Goal: Task Accomplishment & Management: Manage account settings

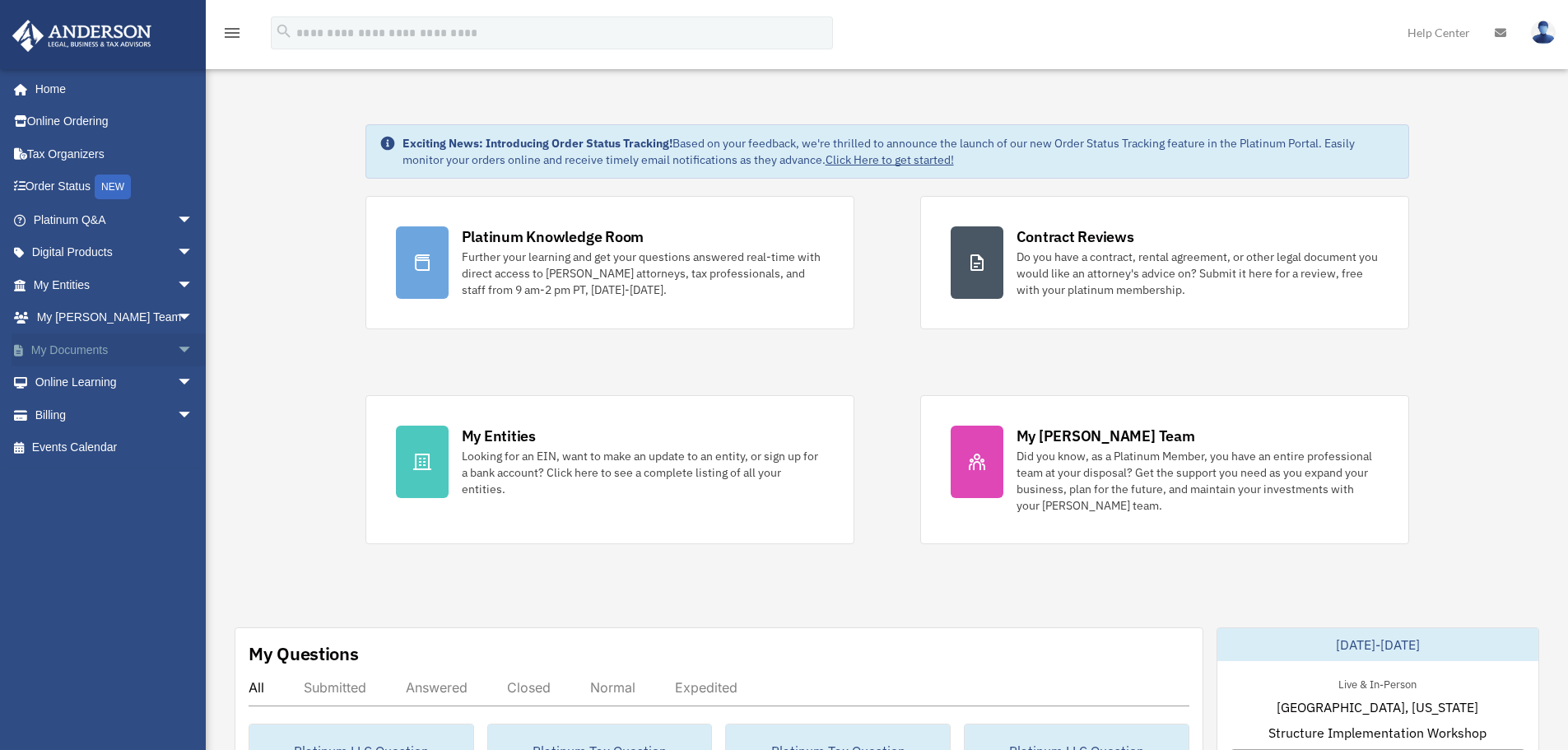
click at [177, 344] on span "arrow_drop_down" at bounding box center [193, 350] width 33 height 34
click at [69, 383] on link "Box" at bounding box center [120, 383] width 195 height 33
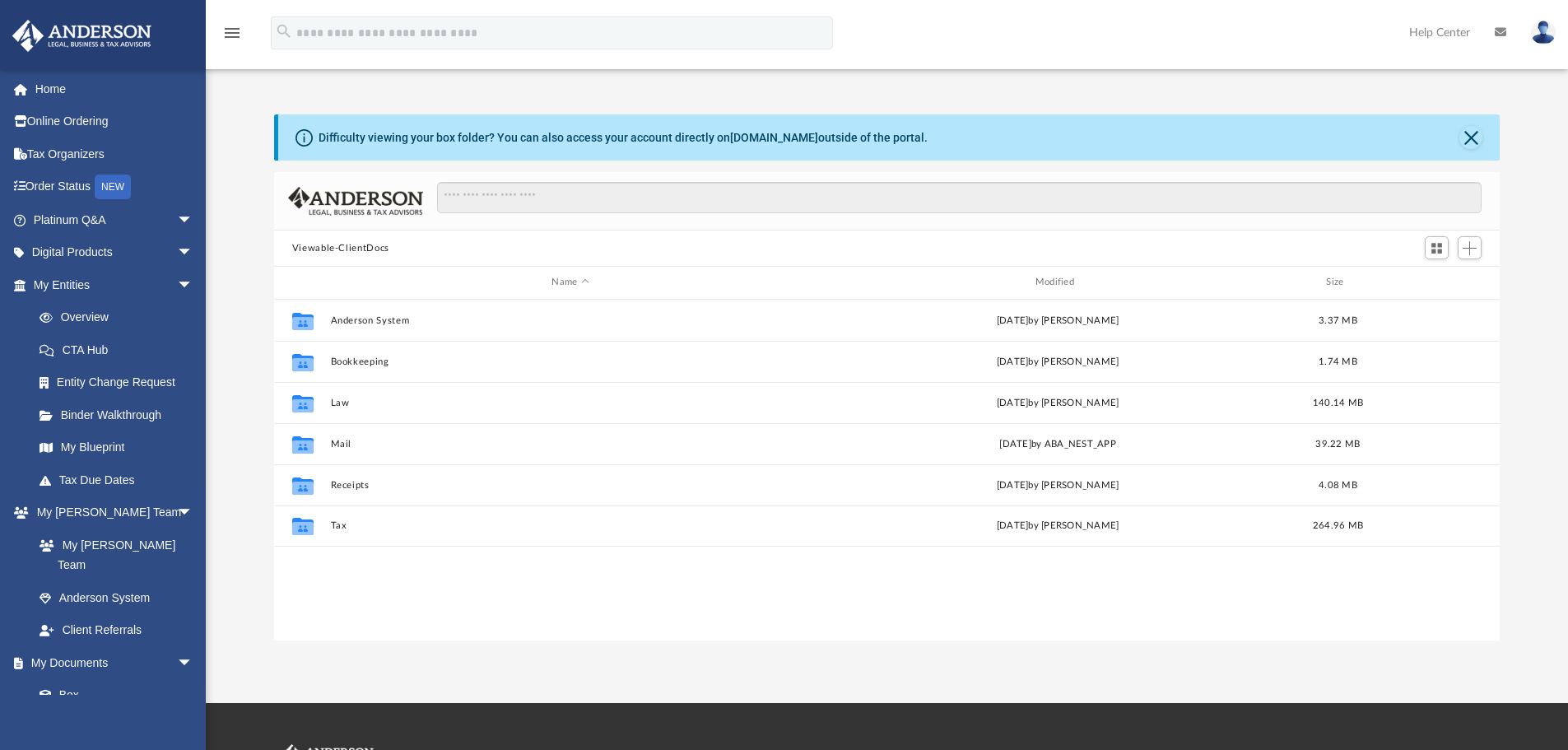
scroll to position [362, 1213]
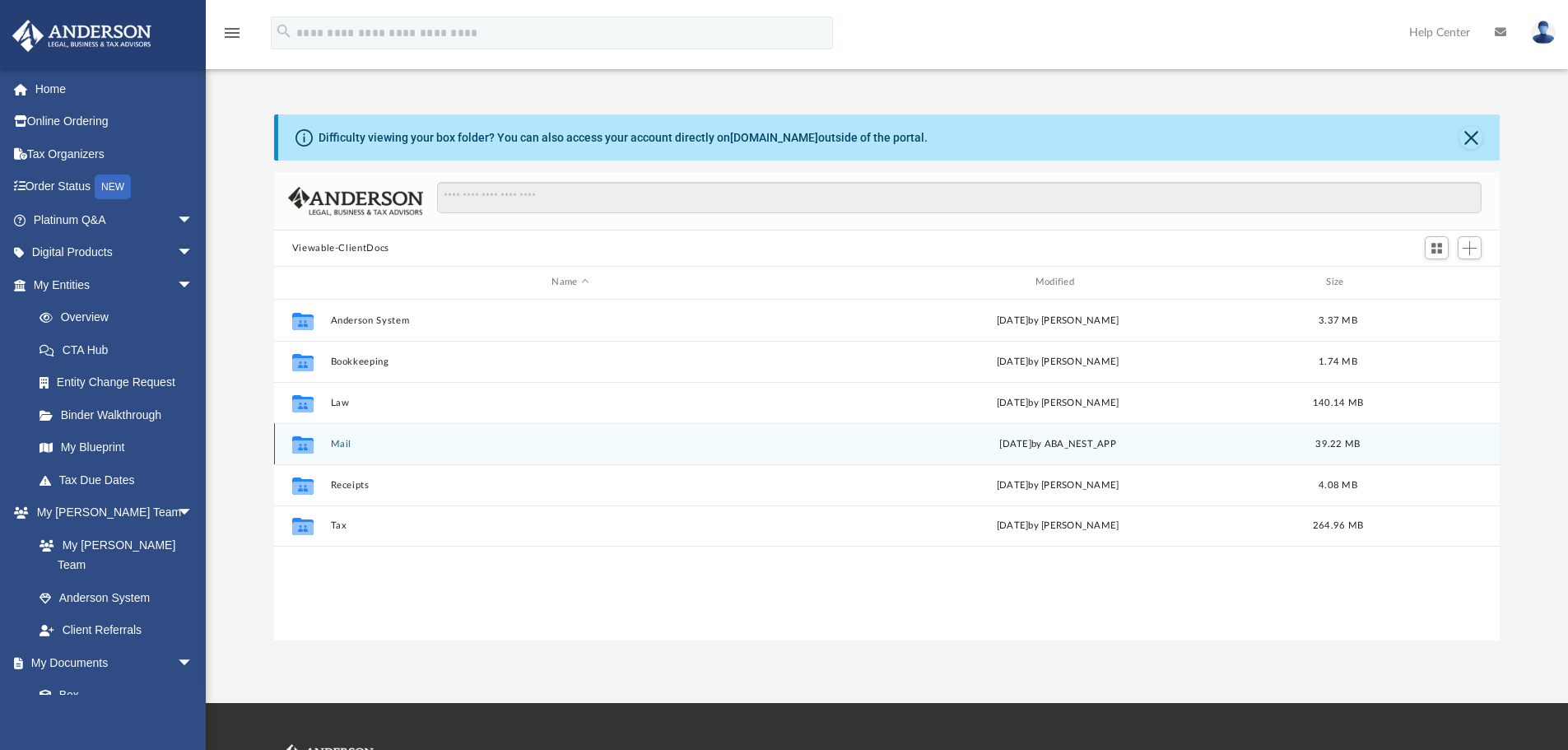
click at [342, 444] on button "Mail" at bounding box center [569, 444] width 480 height 11
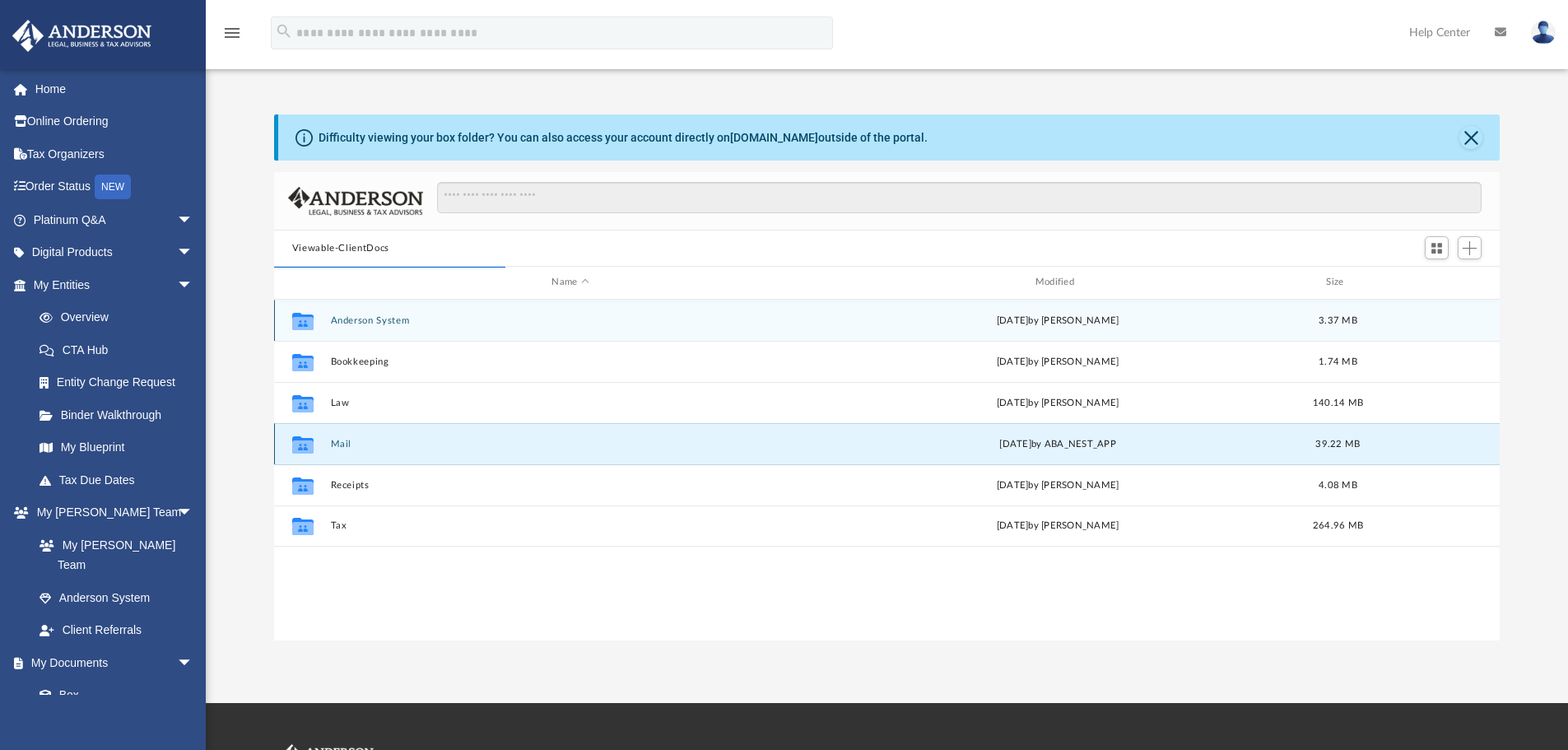
scroll to position [312, 1213]
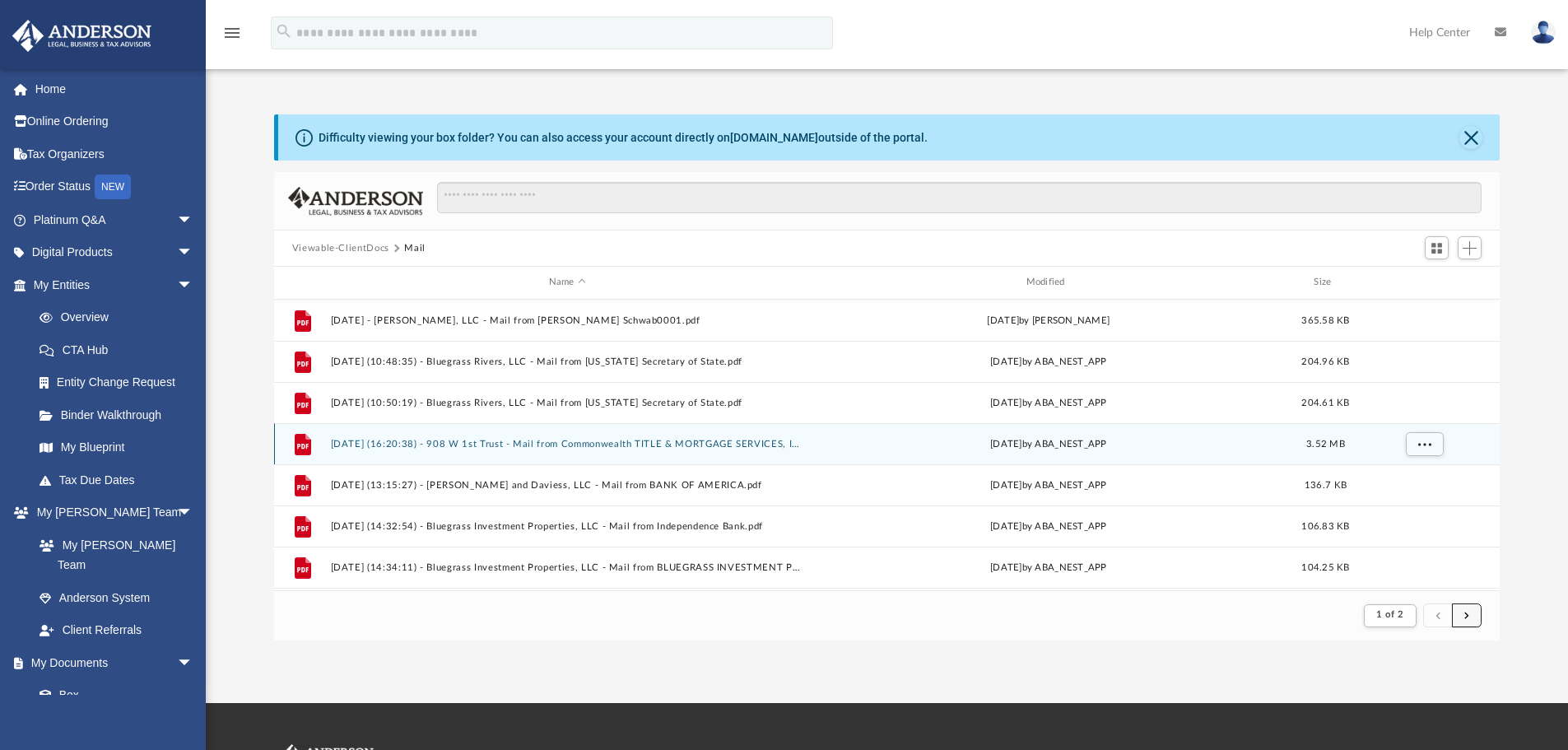
click at [1469, 609] on button "submit" at bounding box center [1466, 615] width 30 height 24
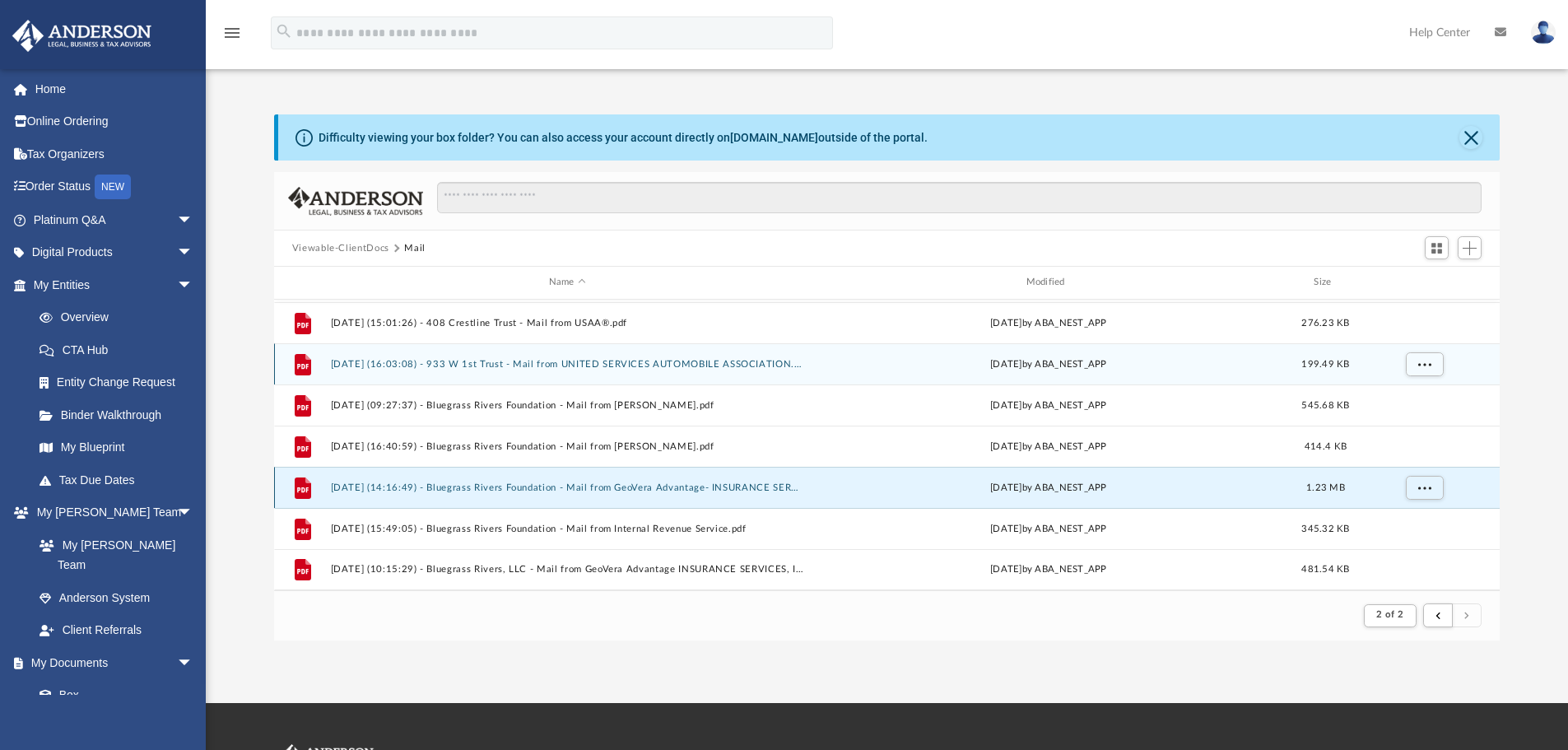
click at [720, 488] on button "[DATE] (14:16:49) - Bluegrass Rivers Foundation - Mail from GeoVera Advantage- …" at bounding box center [567, 488] width 474 height 11
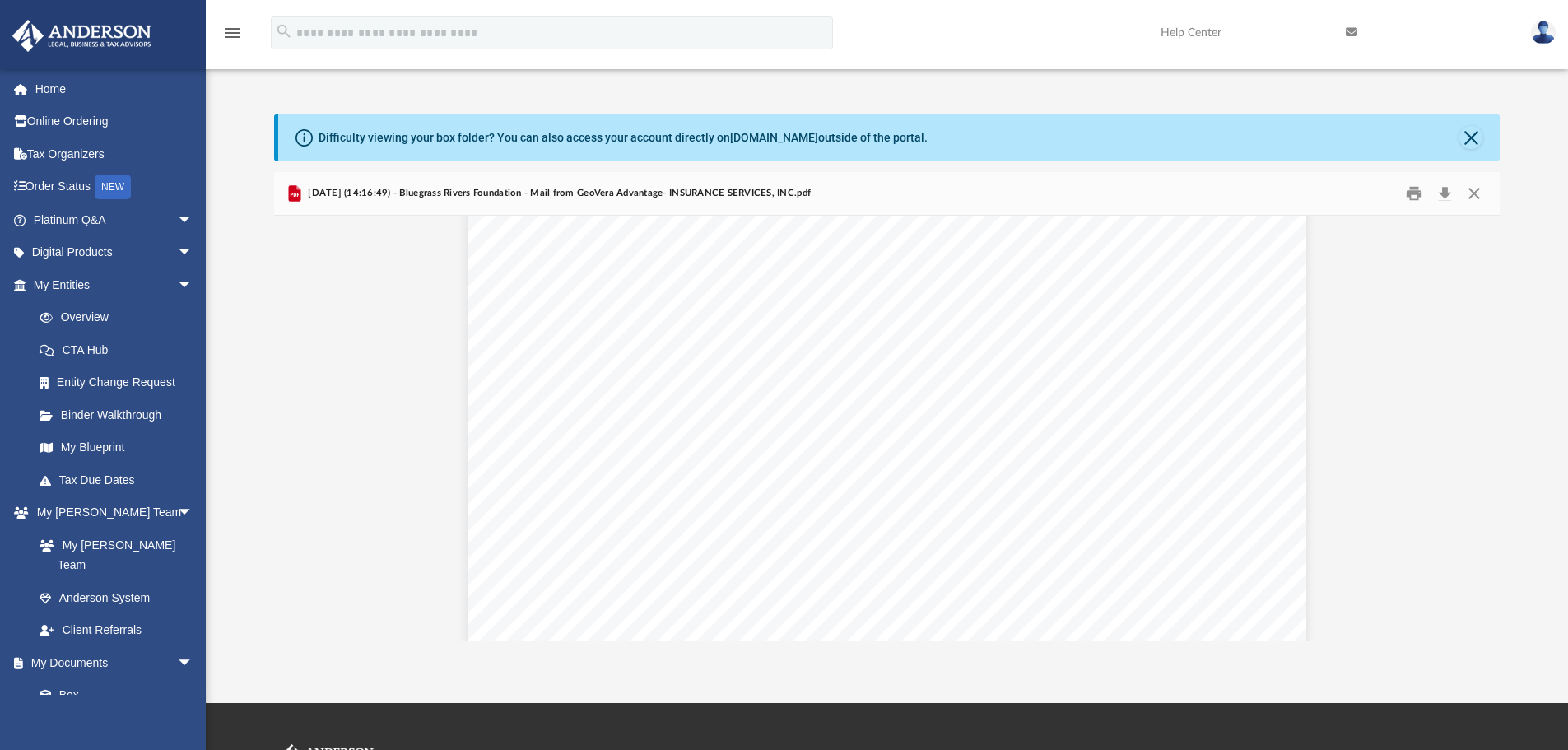
scroll to position [0, 0]
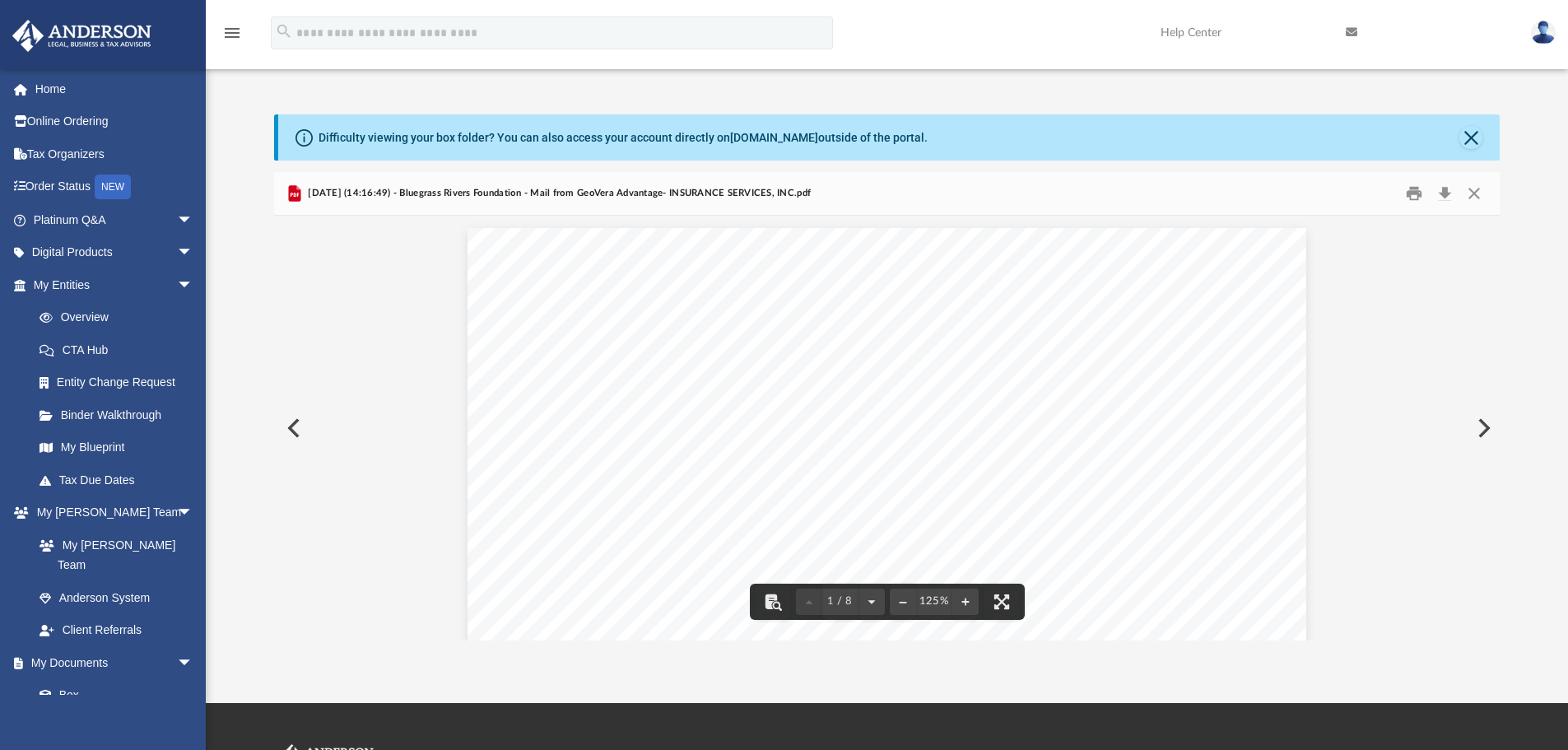
click at [1470, 196] on button "Close" at bounding box center [1474, 194] width 30 height 25
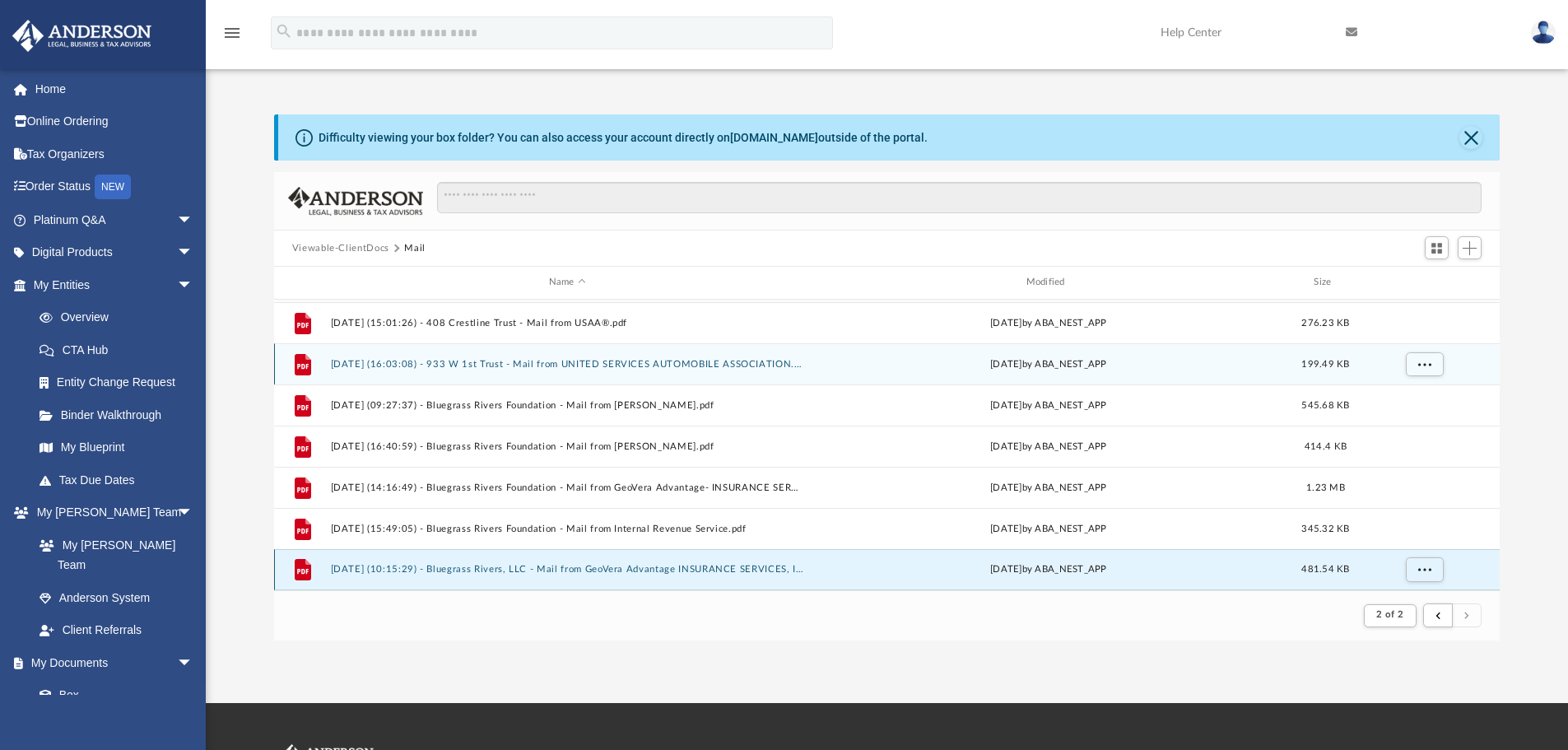
click at [708, 570] on button "[DATE] (10:15:29) - Bluegrass Rivers, LLC - Mail from GeoVera Advantage INSURAN…" at bounding box center [567, 569] width 474 height 11
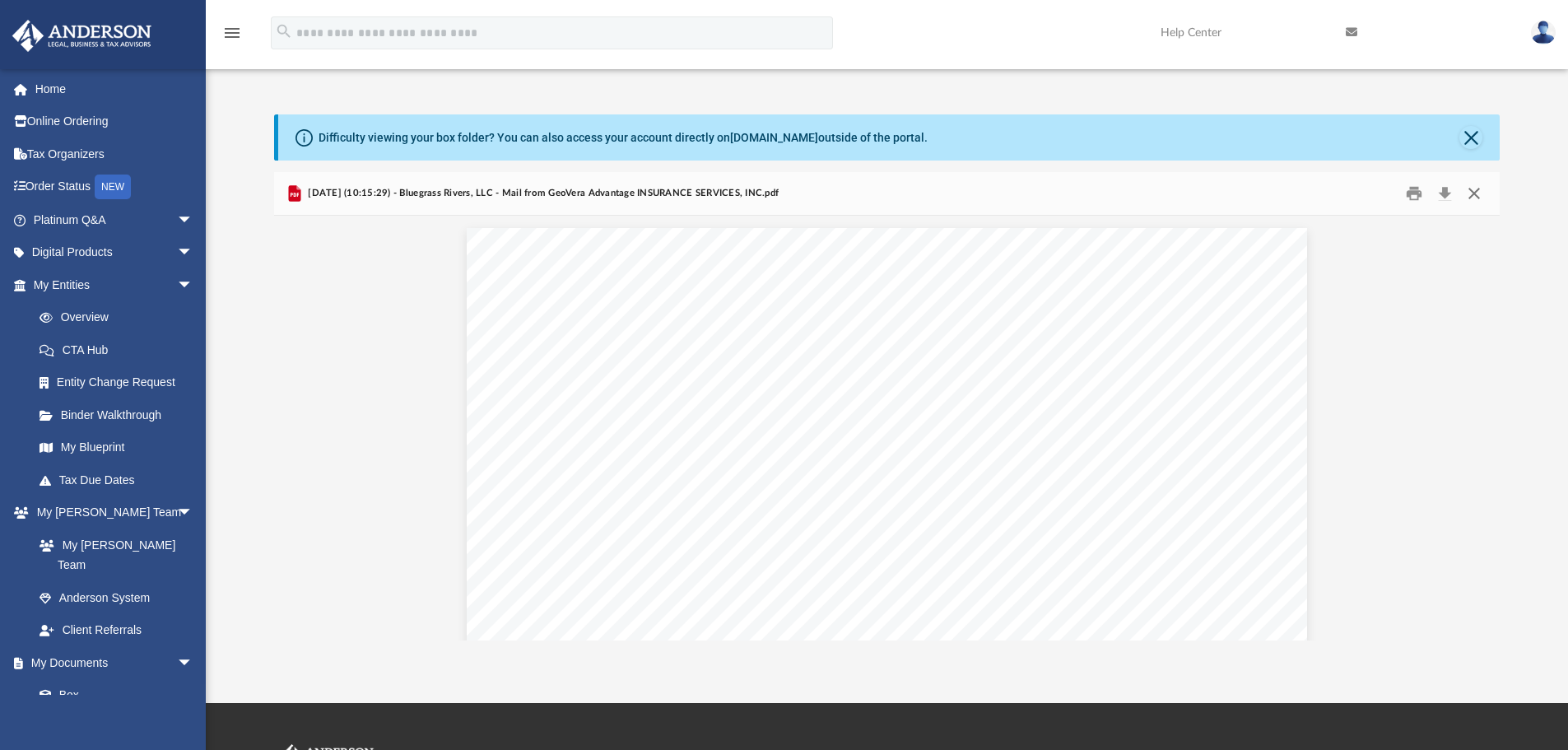
click at [1473, 196] on button "Close" at bounding box center [1474, 194] width 30 height 25
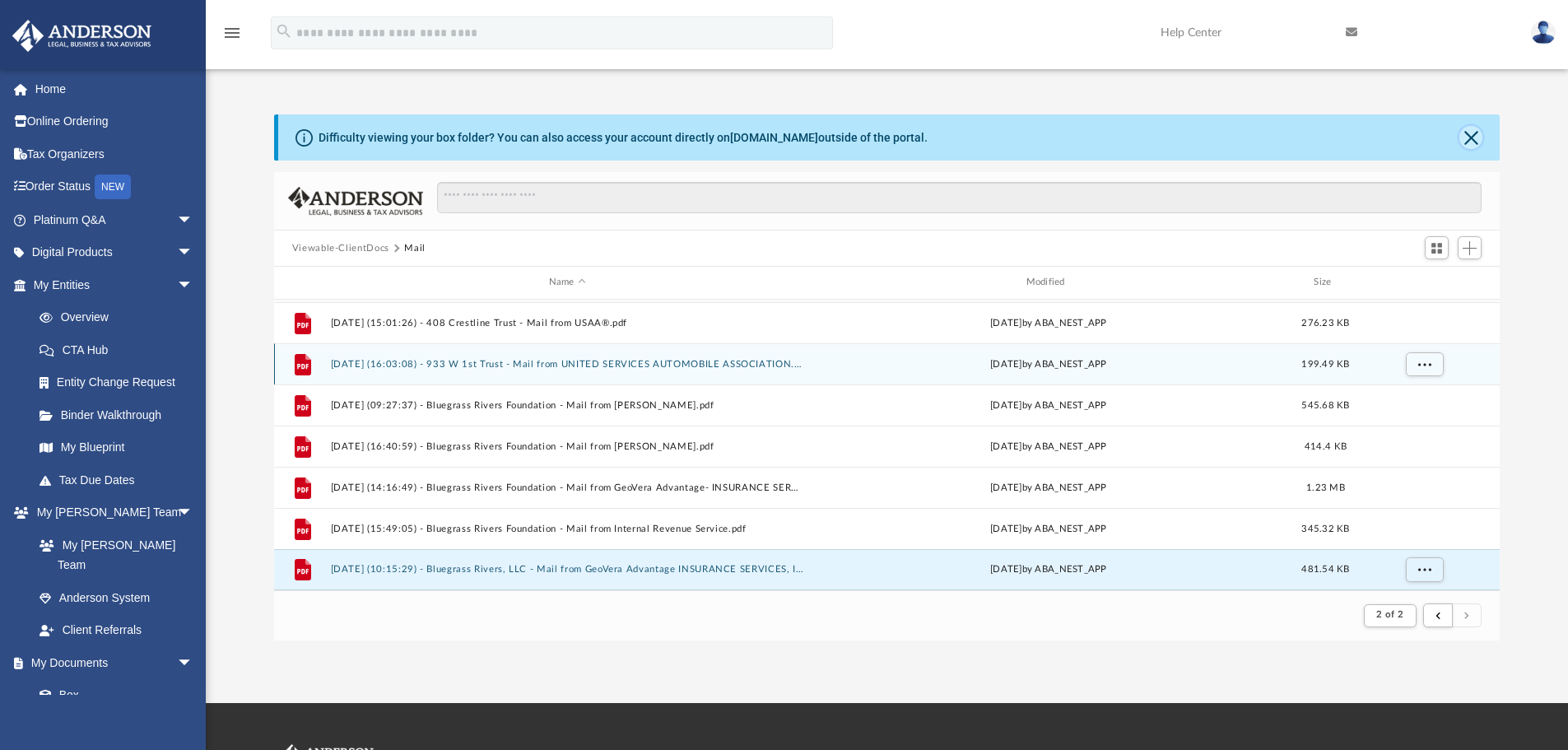
click at [1470, 141] on button "Close" at bounding box center [1471, 137] width 23 height 23
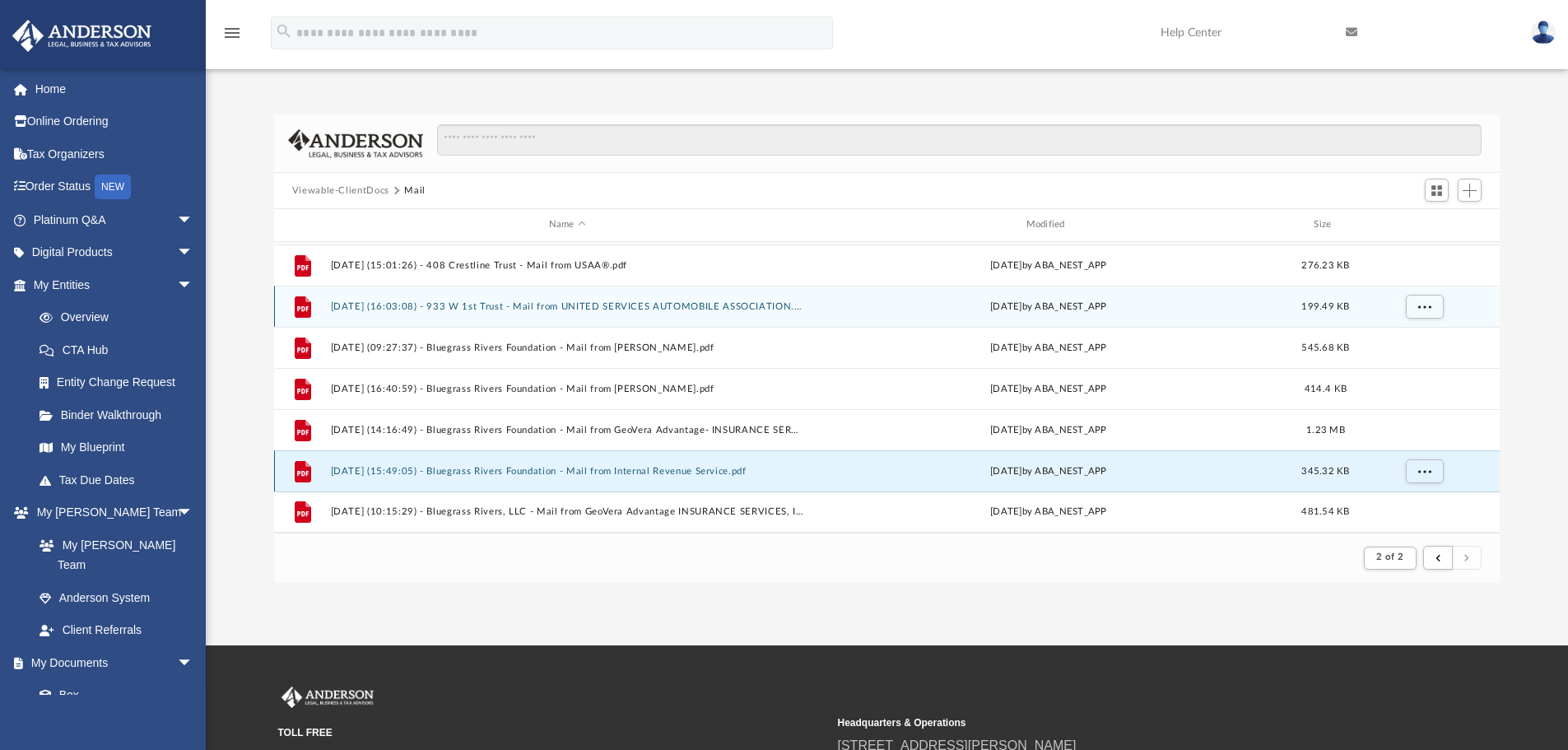
click at [663, 471] on button "[DATE] (15:49:05) - Bluegrass Rivers Foundation - Mail from Internal Revenue Se…" at bounding box center [567, 472] width 474 height 11
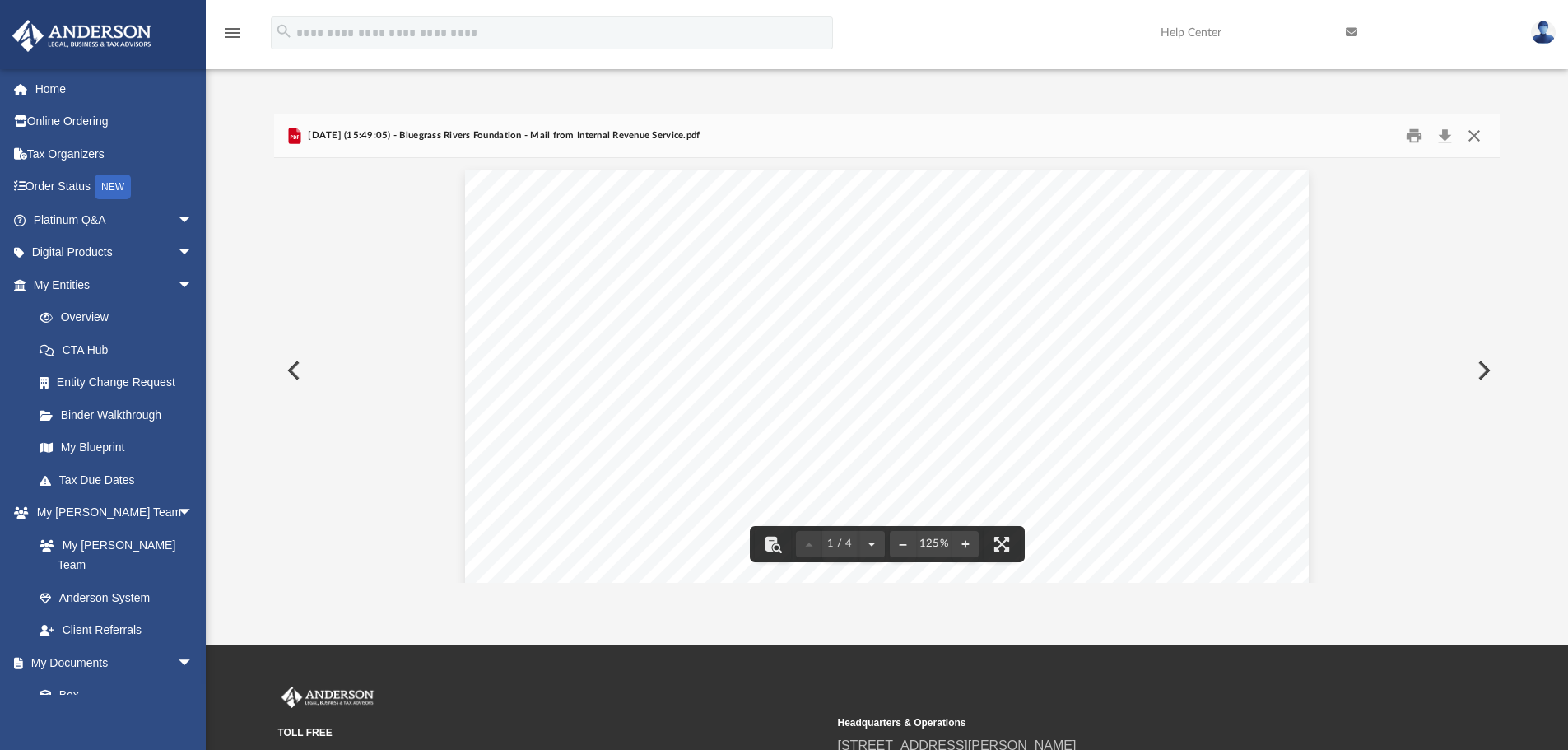
click at [1477, 132] on button "Close" at bounding box center [1474, 136] width 30 height 25
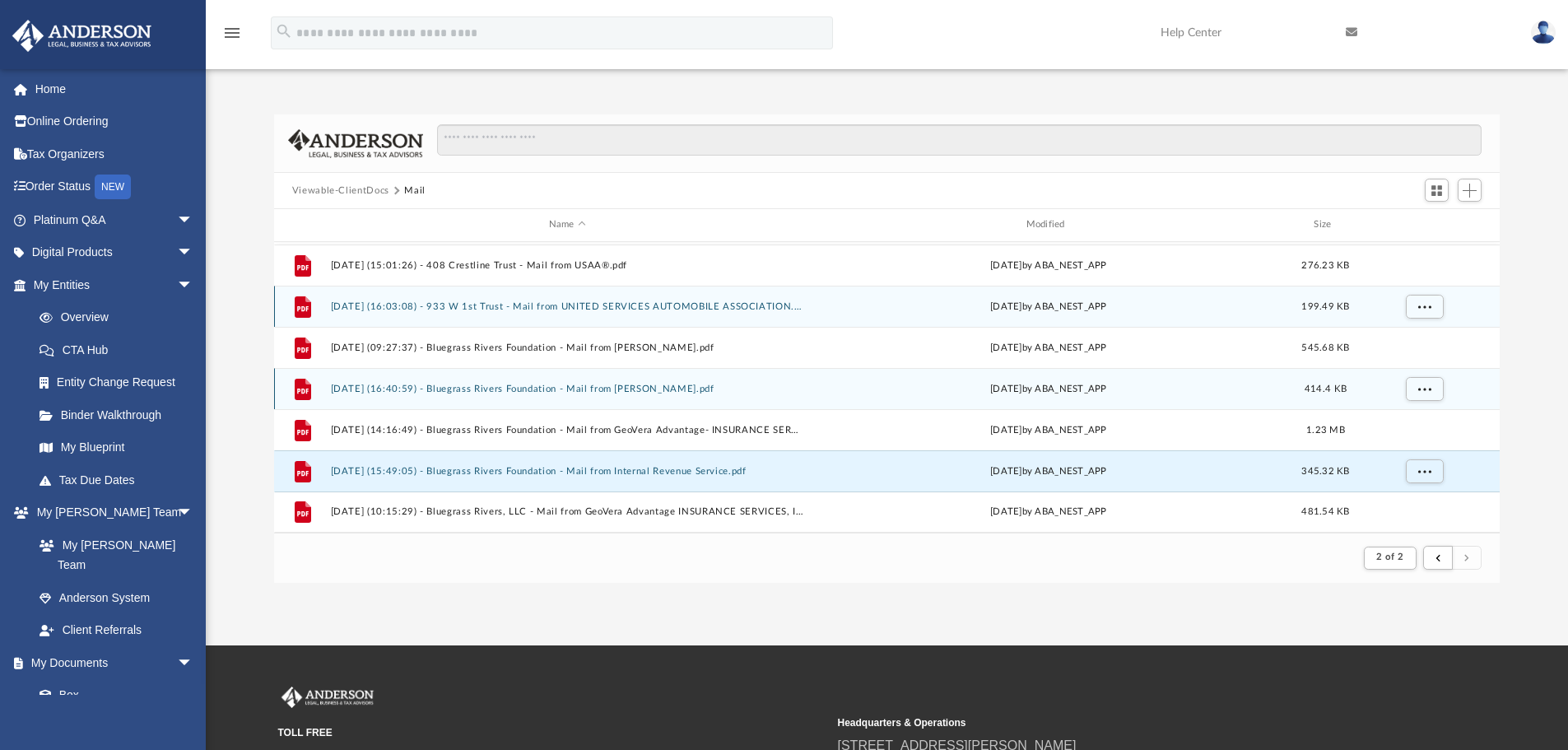
click at [513, 390] on button "[DATE] (16:40:59) - Bluegrass Rivers Foundation - Mail from [PERSON_NAME].pdf" at bounding box center [567, 389] width 474 height 11
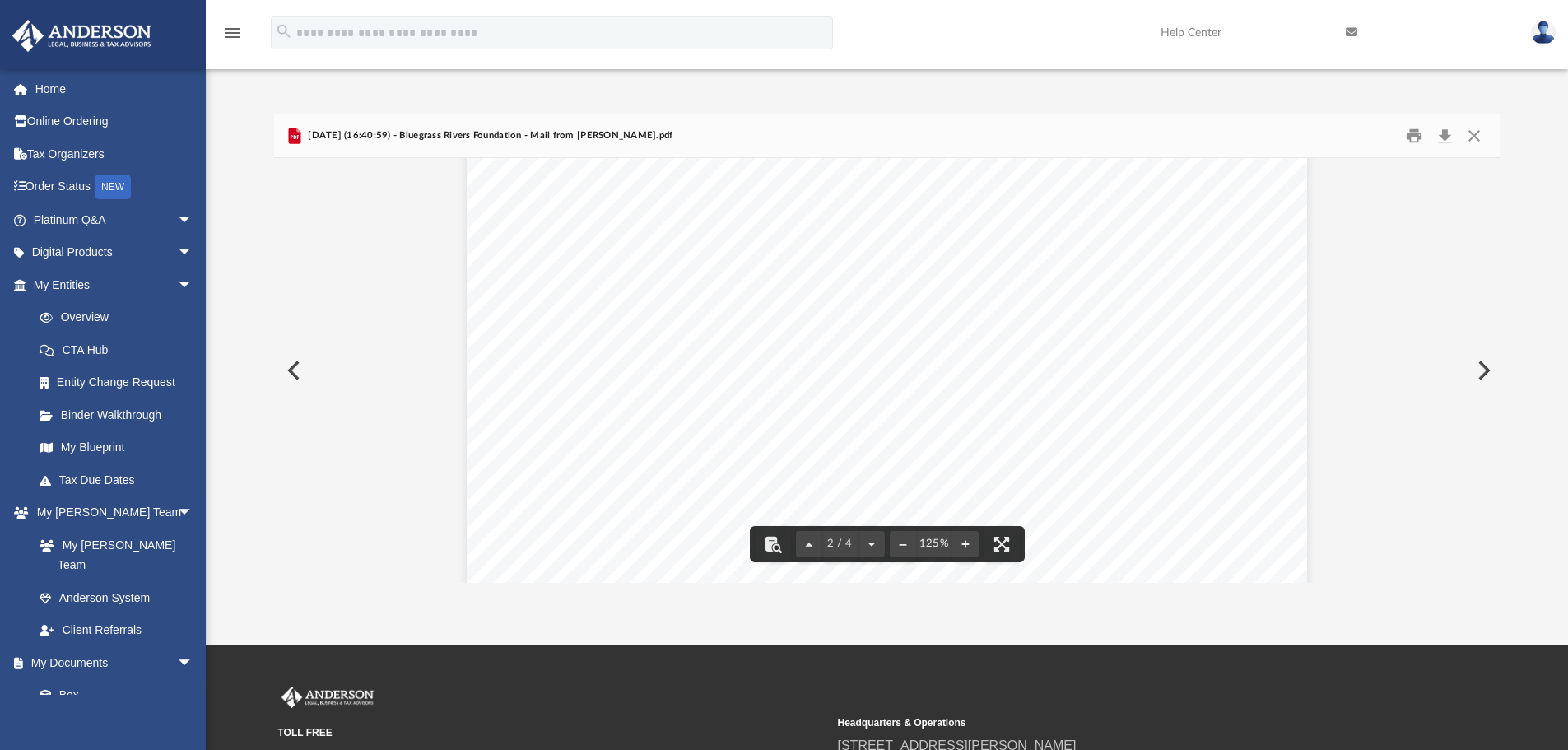
scroll to position [1317, 0]
click at [1469, 134] on button "Close" at bounding box center [1474, 136] width 30 height 25
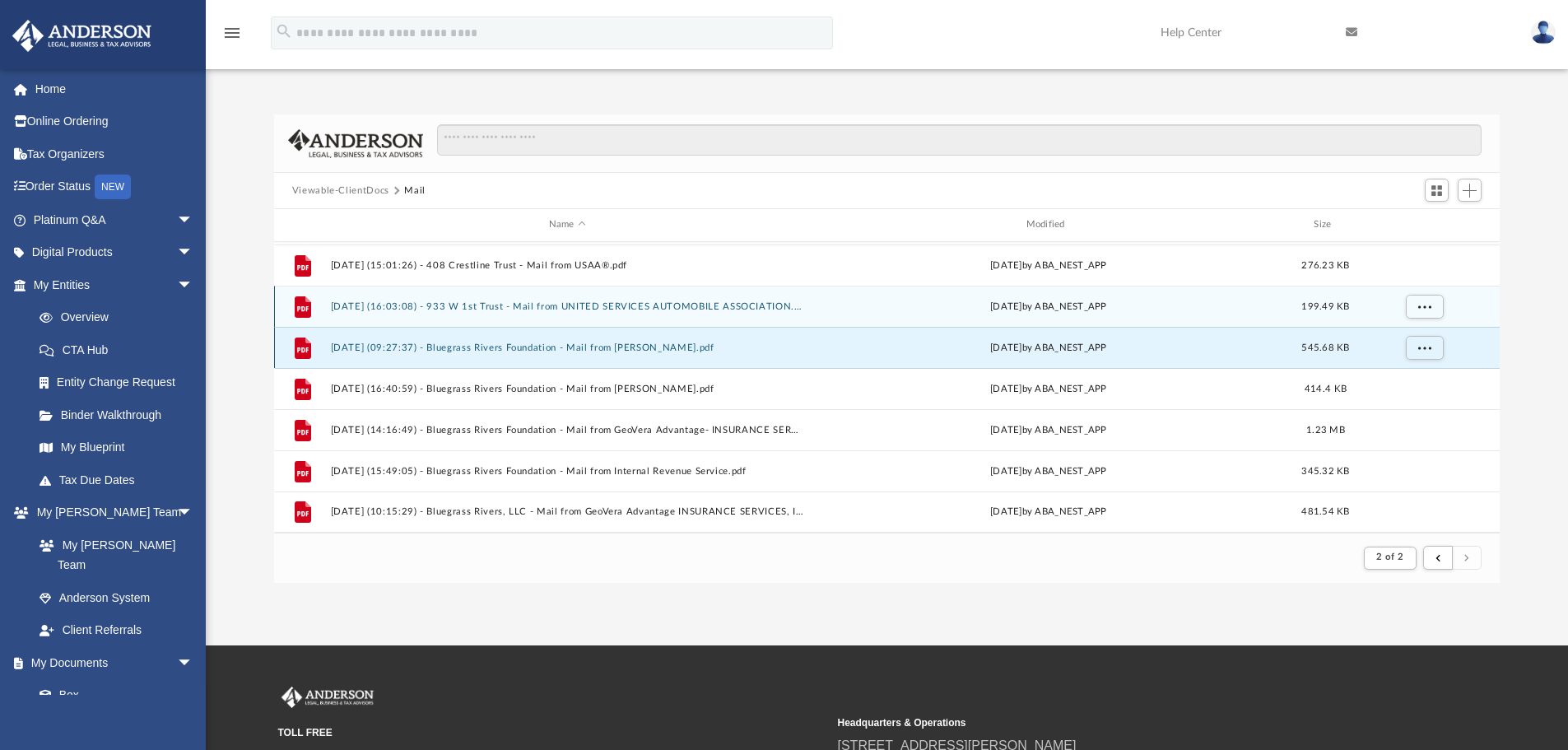
click at [582, 349] on button "[DATE] (09:27:37) - Bluegrass Rivers Foundation - Mail from [PERSON_NAME].pdf" at bounding box center [567, 348] width 474 height 11
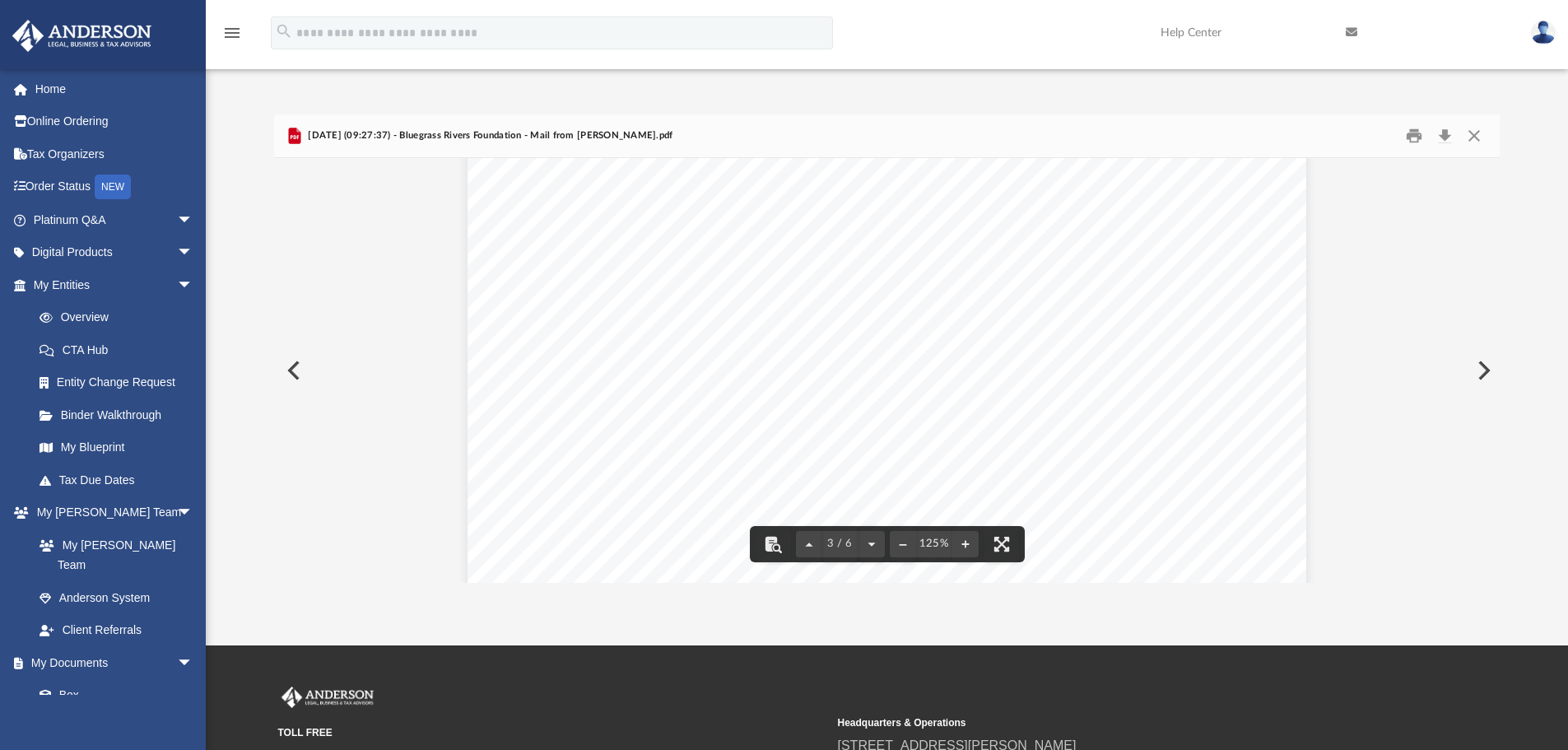
scroll to position [2624, 0]
click at [1476, 135] on button "Close" at bounding box center [1474, 136] width 30 height 25
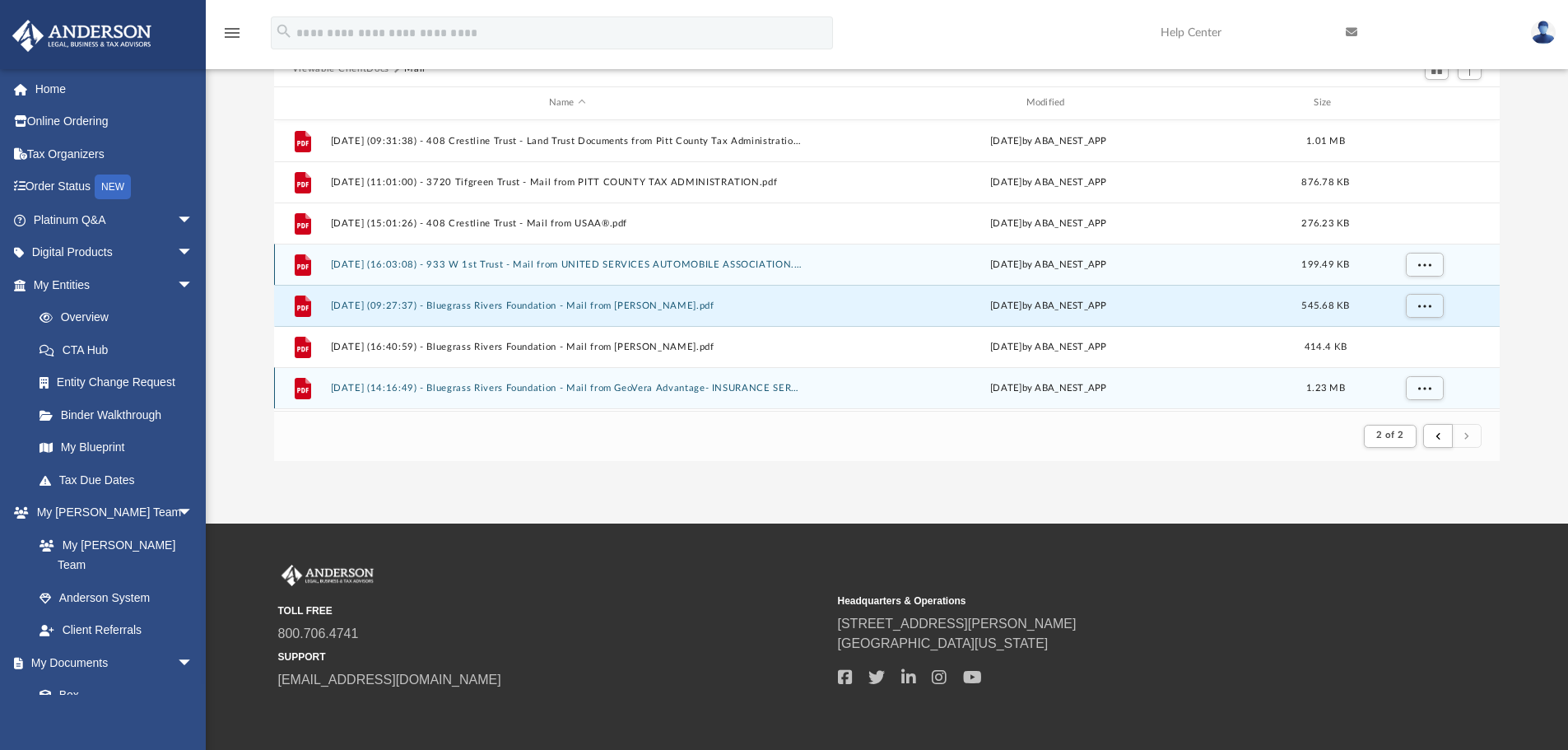
scroll to position [0, 0]
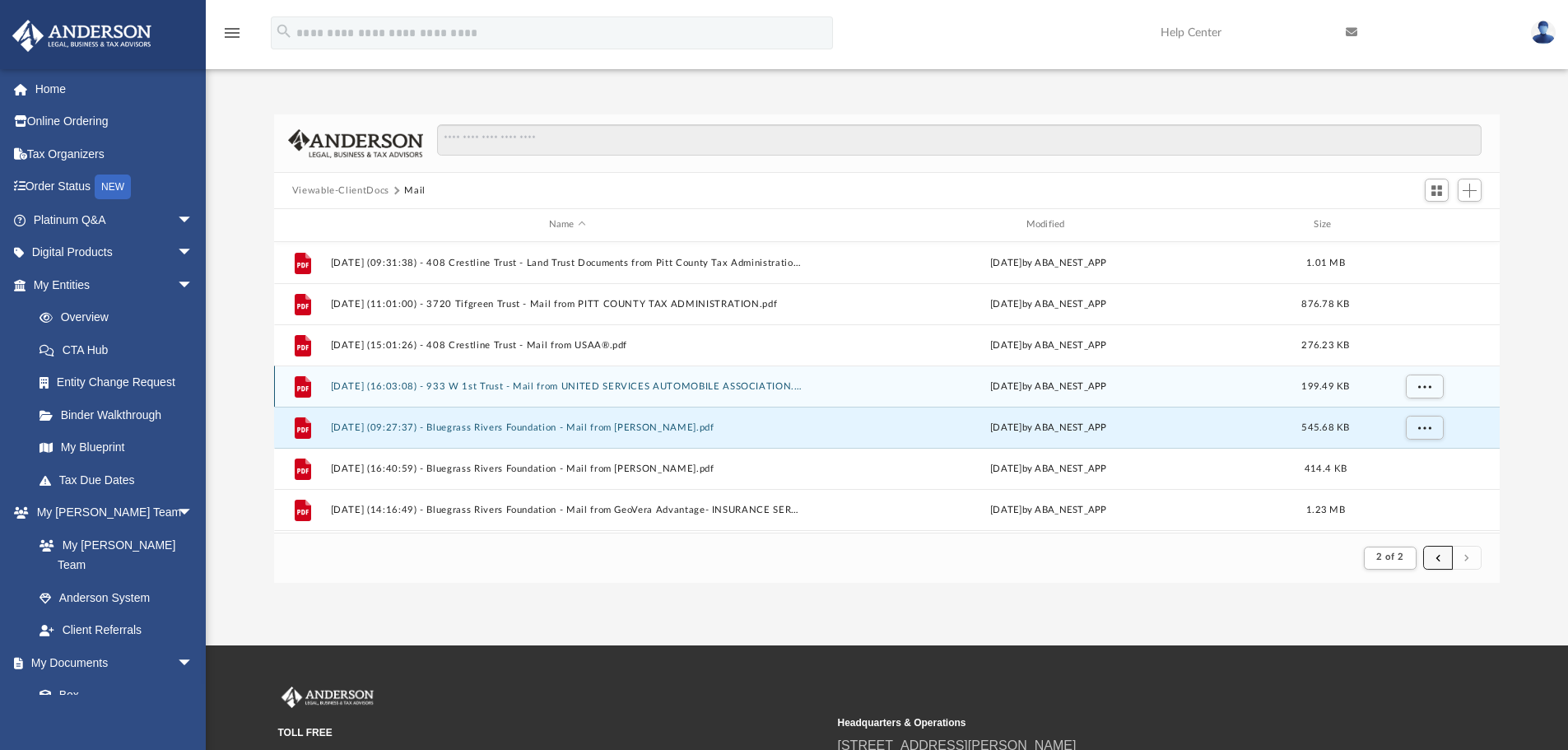
click at [1436, 559] on span "submit" at bounding box center [1438, 558] width 5 height 9
click at [51, 86] on link "Home" at bounding box center [115, 89] width 206 height 33
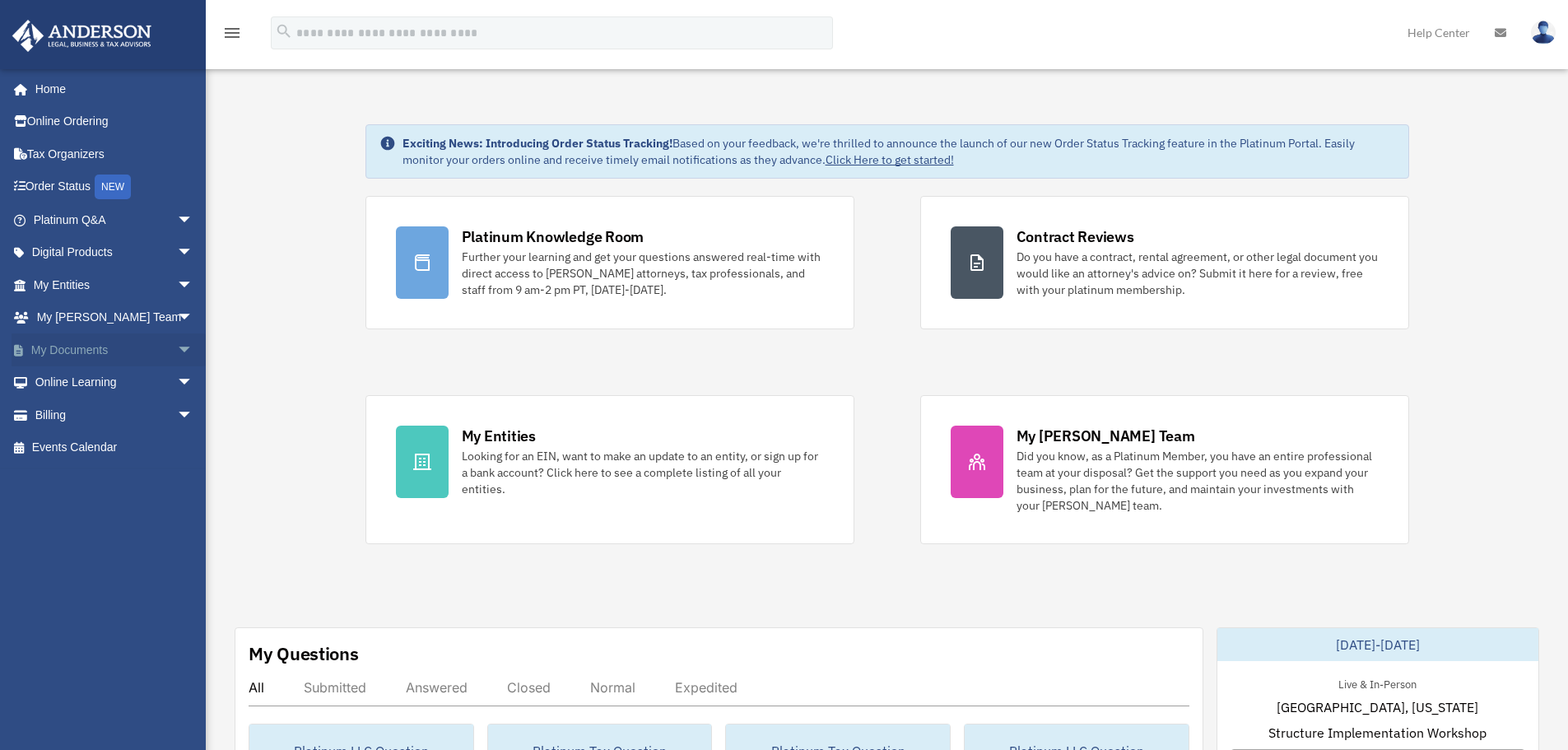
click at [177, 345] on span "arrow_drop_down" at bounding box center [193, 350] width 33 height 34
click at [177, 345] on span "arrow_drop_up" at bounding box center [193, 350] width 33 height 34
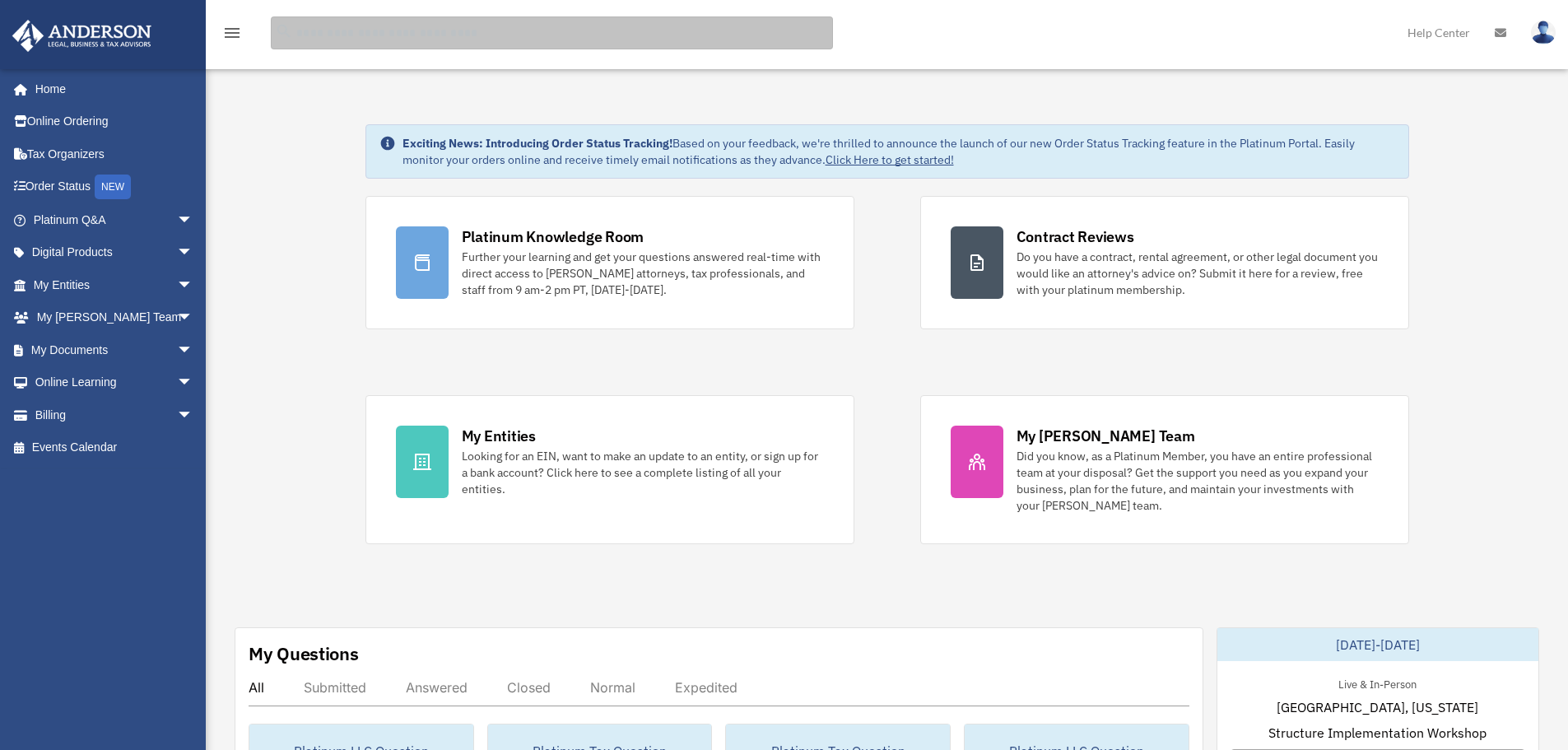
click at [698, 36] on input "search" at bounding box center [552, 32] width 562 height 33
